Goal: Information Seeking & Learning: Find specific page/section

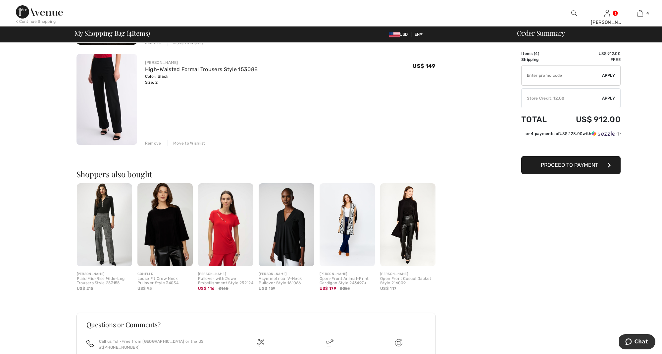
scroll to position [346, 0]
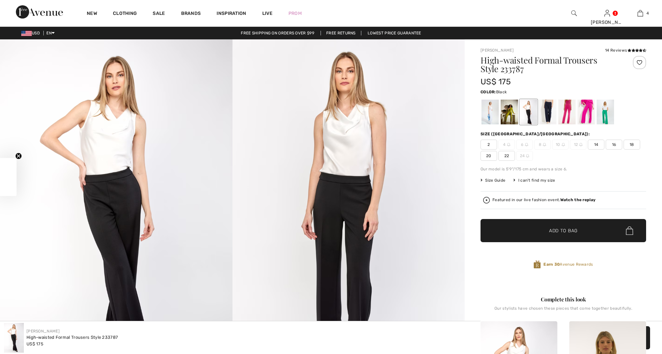
checkbox input "true"
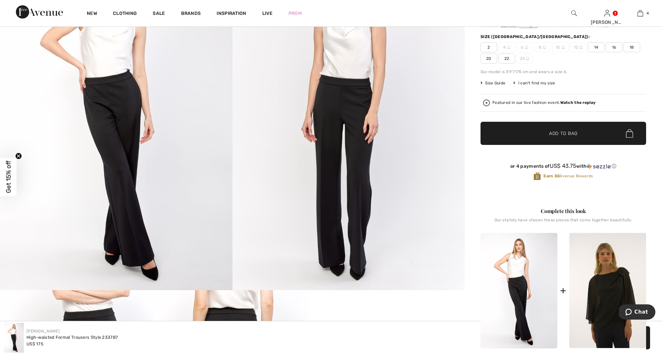
scroll to position [109, 0]
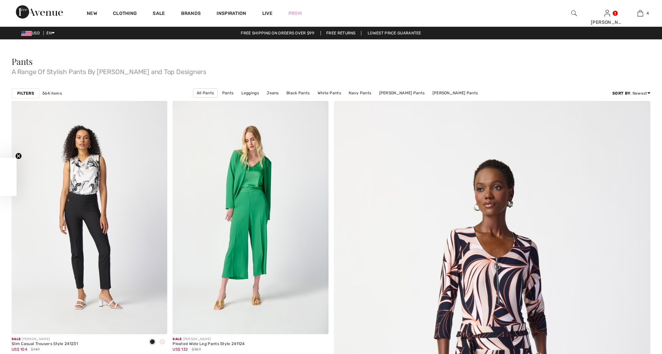
scroll to position [3281, 0]
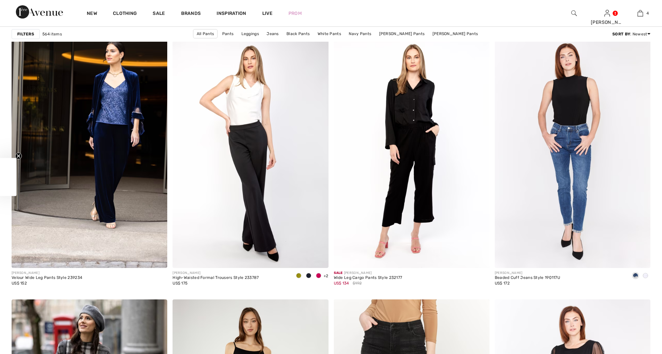
checkbox input "true"
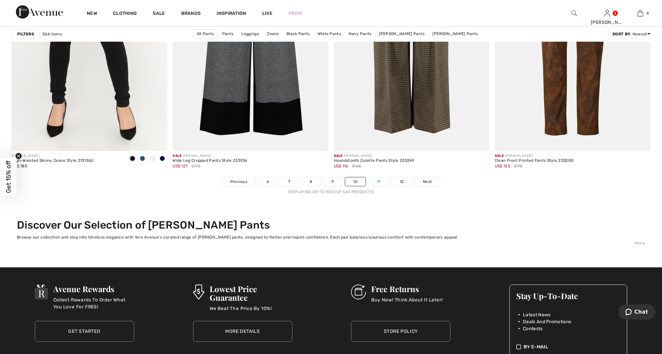
scroll to position [3926, 0]
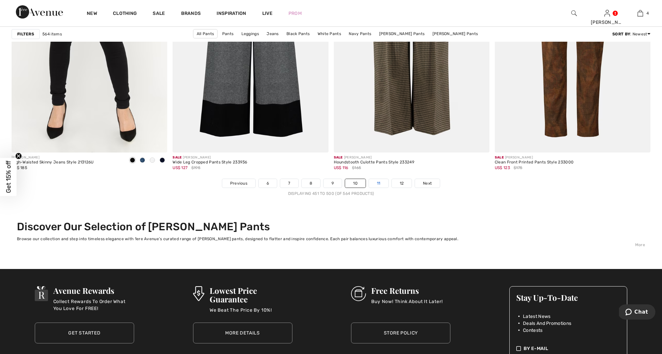
click at [379, 180] on link "11" at bounding box center [379, 183] width 20 height 9
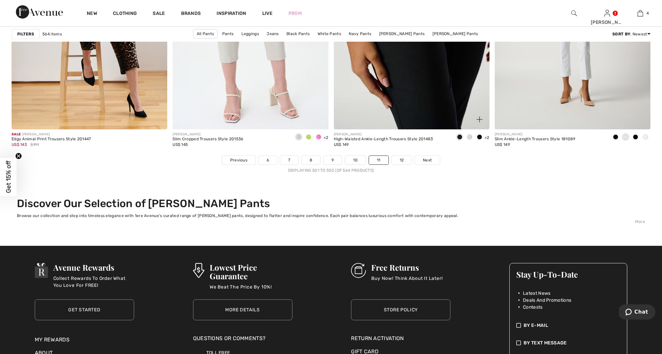
scroll to position [3950, 0]
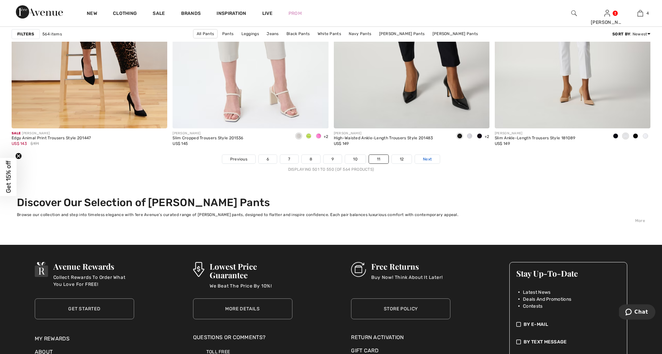
click at [424, 158] on span "Next" at bounding box center [427, 159] width 9 height 6
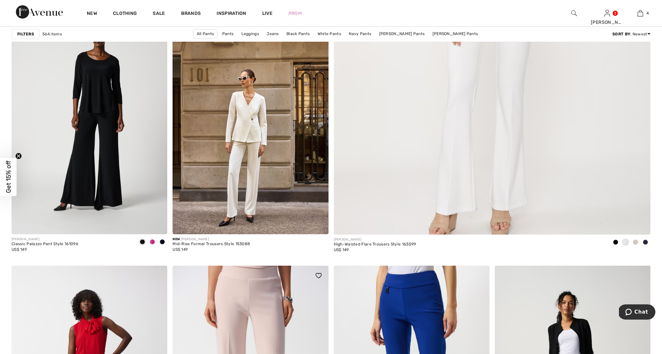
scroll to position [362, 0]
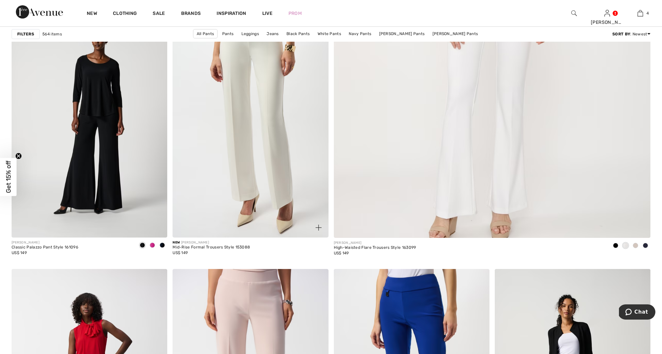
click at [265, 197] on img at bounding box center [251, 120] width 156 height 233
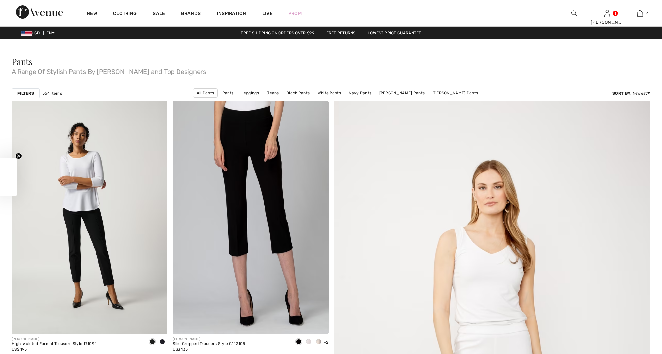
scroll to position [362, 0]
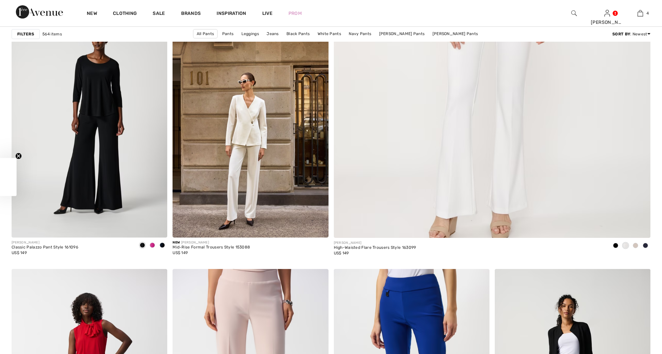
checkbox input "true"
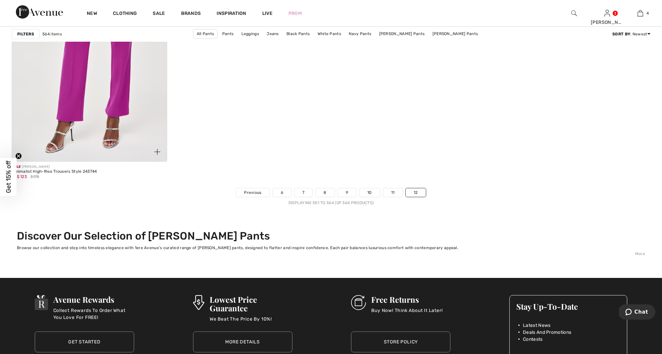
scroll to position [1342, 0]
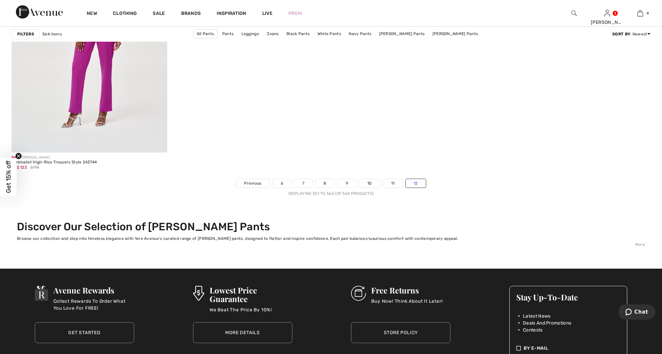
click at [415, 182] on link "12" at bounding box center [416, 183] width 20 height 9
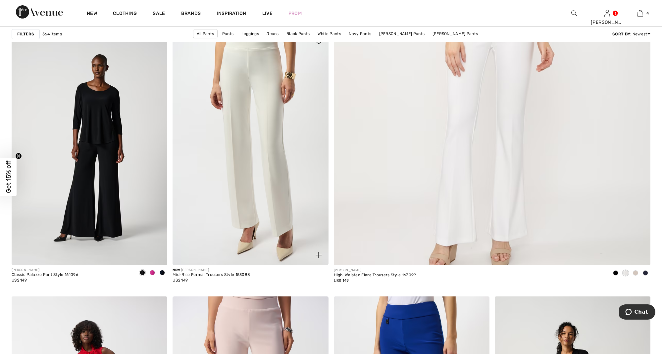
scroll to position [334, 0]
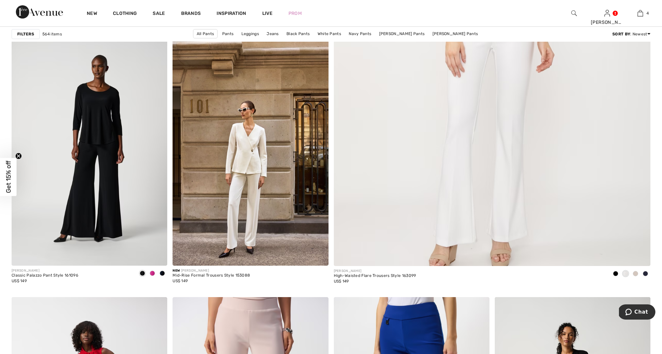
click at [573, 12] on img at bounding box center [574, 13] width 6 height 8
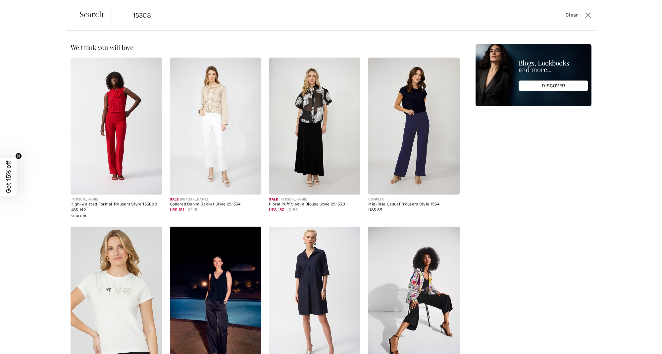
type input "153088"
